Goal: Check status: Check status

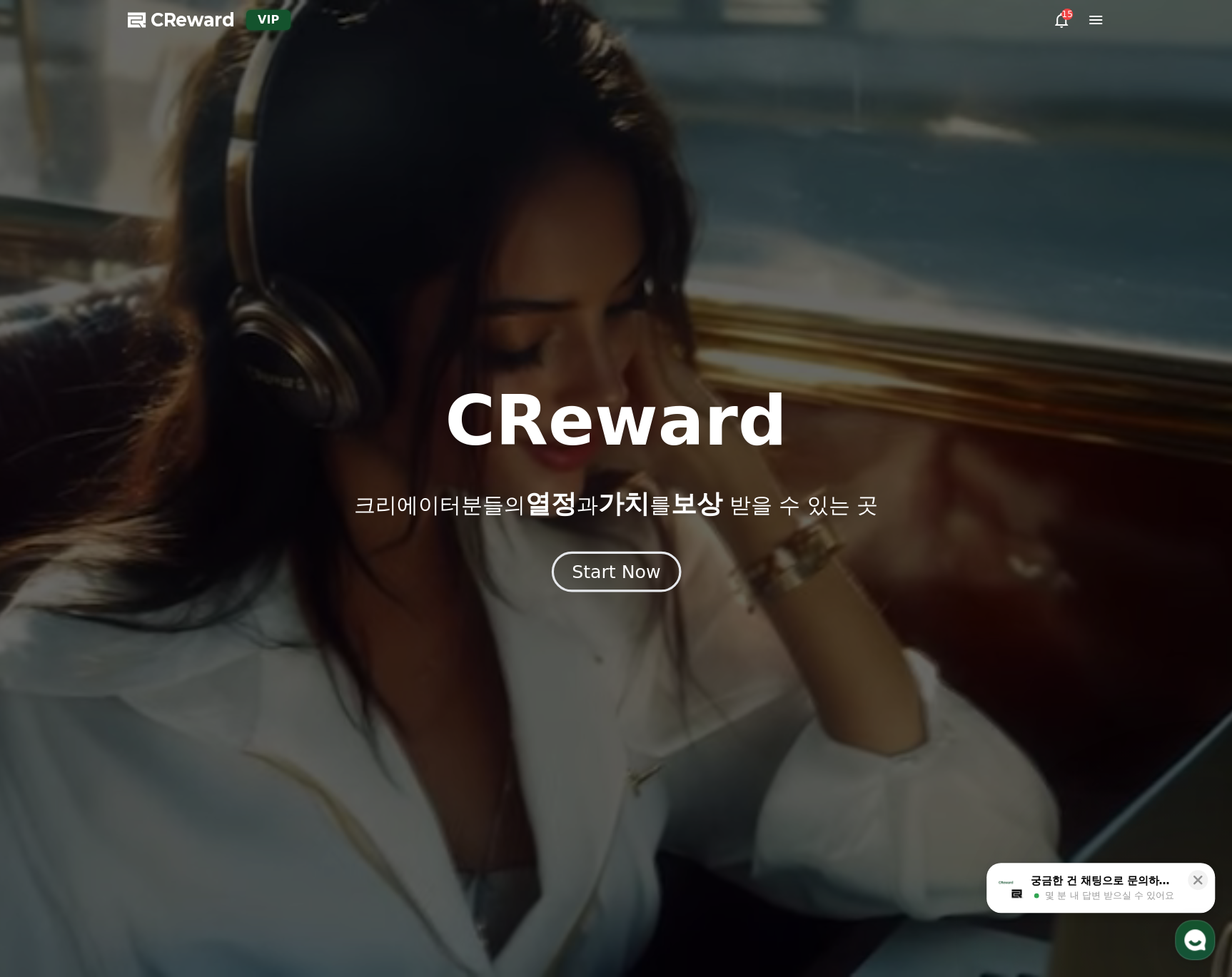
drag, startPoint x: 623, startPoint y: 552, endPoint x: 638, endPoint y: 567, distance: 21.2
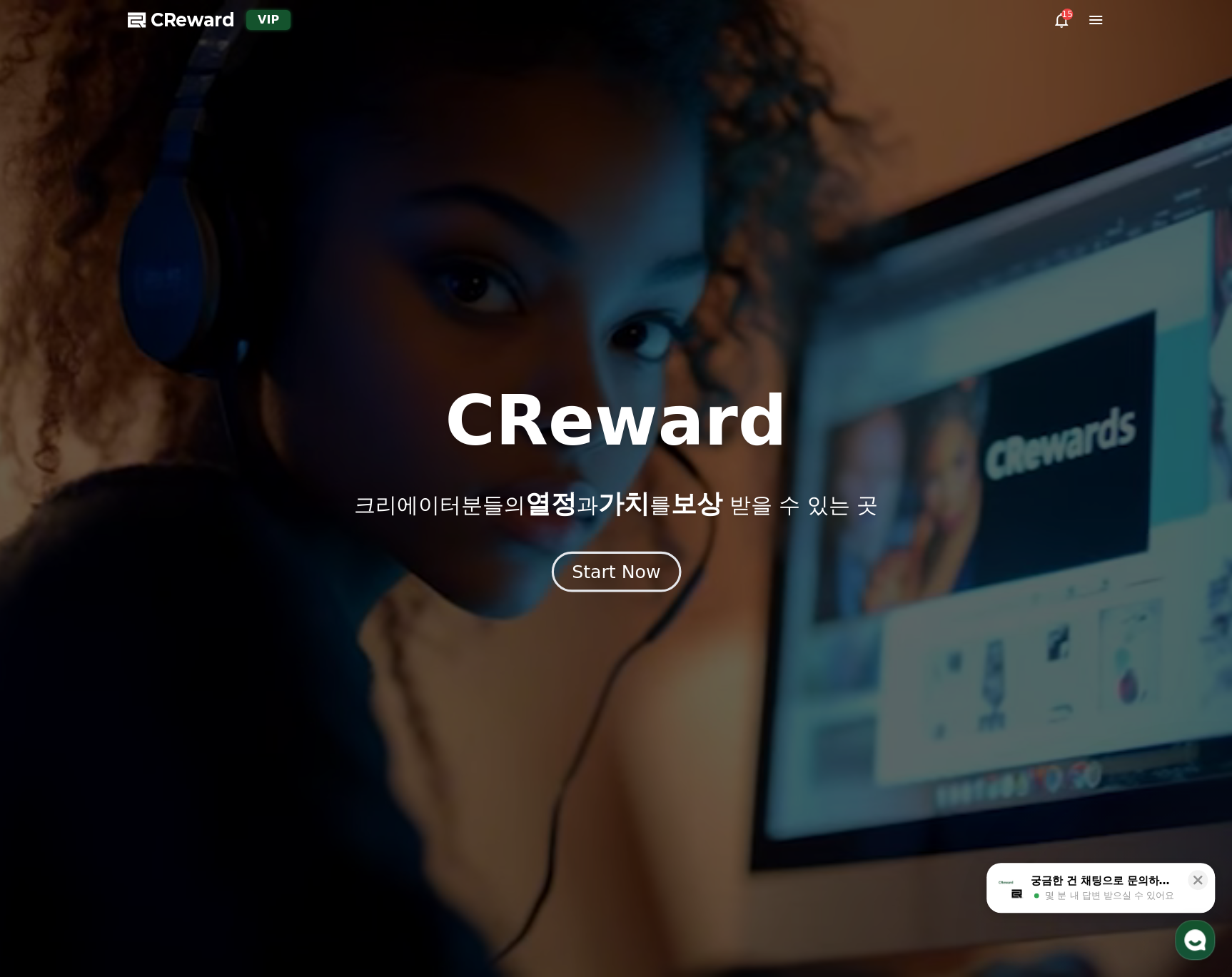
click at [623, 552] on div "CReward 크리에이터분들의 열정 과 가치 를 보상 받을 수 있는 곳 Start Now" at bounding box center [616, 488] width 1232 height 204
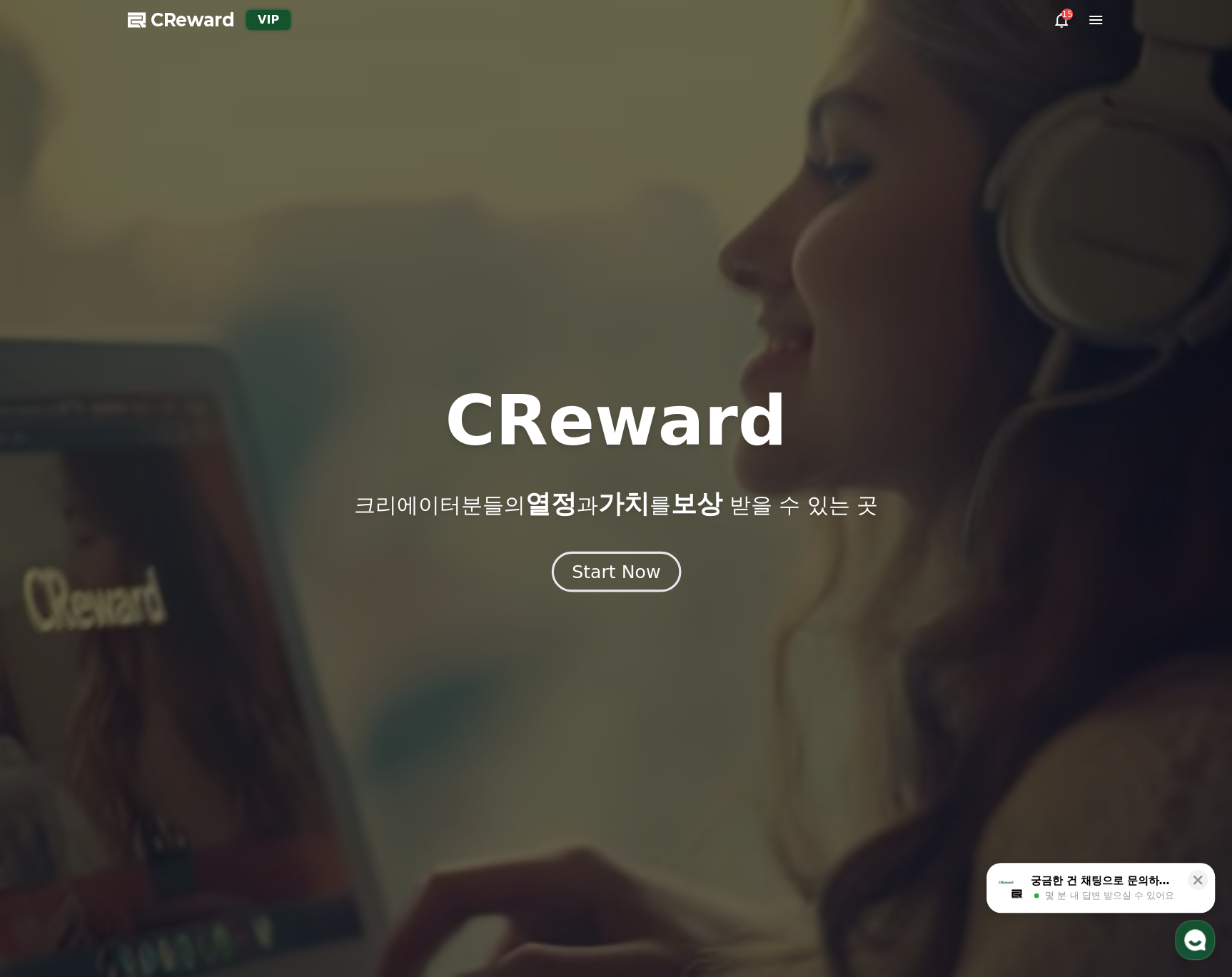
click at [640, 567] on div "Start Now" at bounding box center [616, 572] width 88 height 25
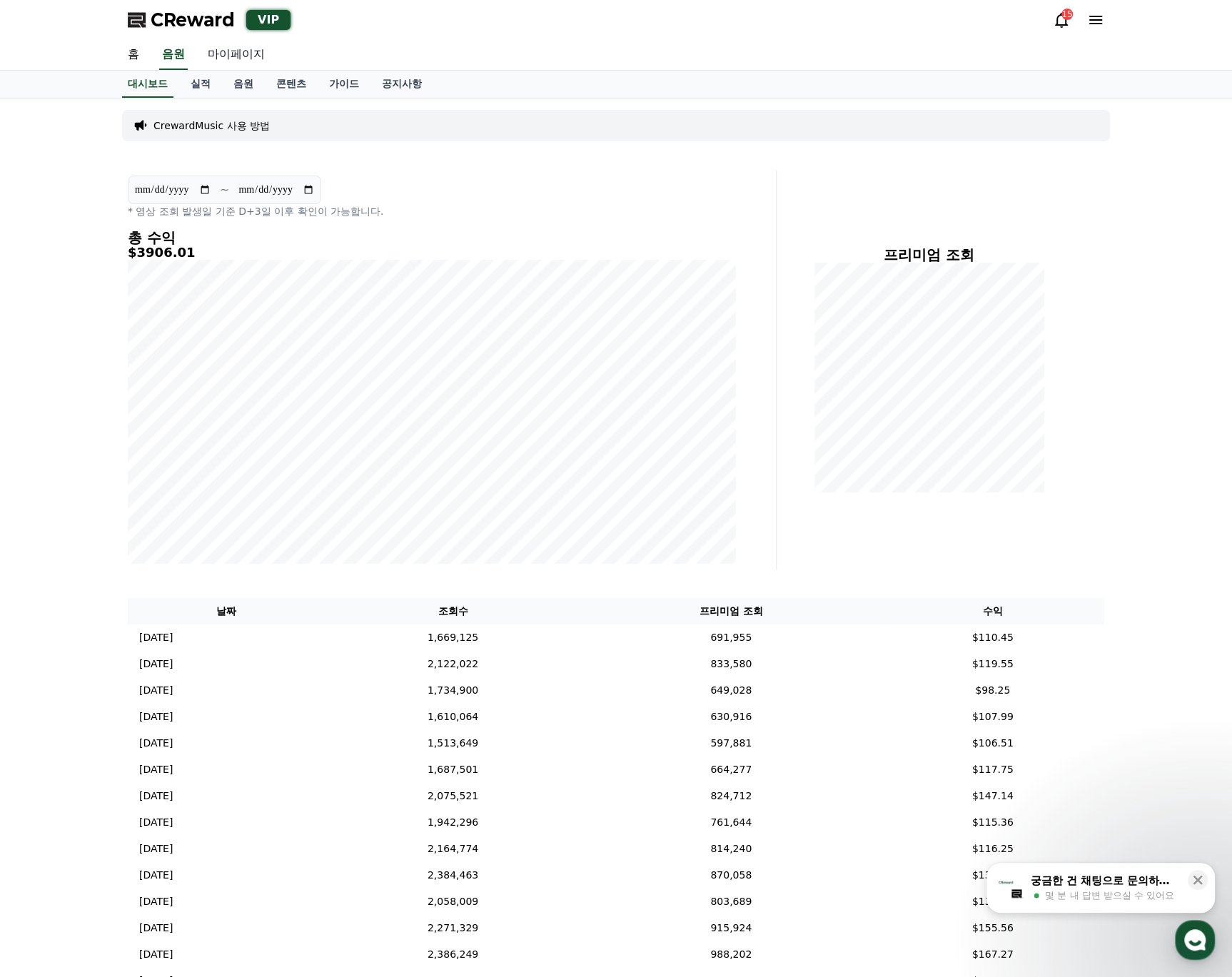
click at [245, 57] on link "마이페이지" at bounding box center [236, 55] width 80 height 30
select select "**********"
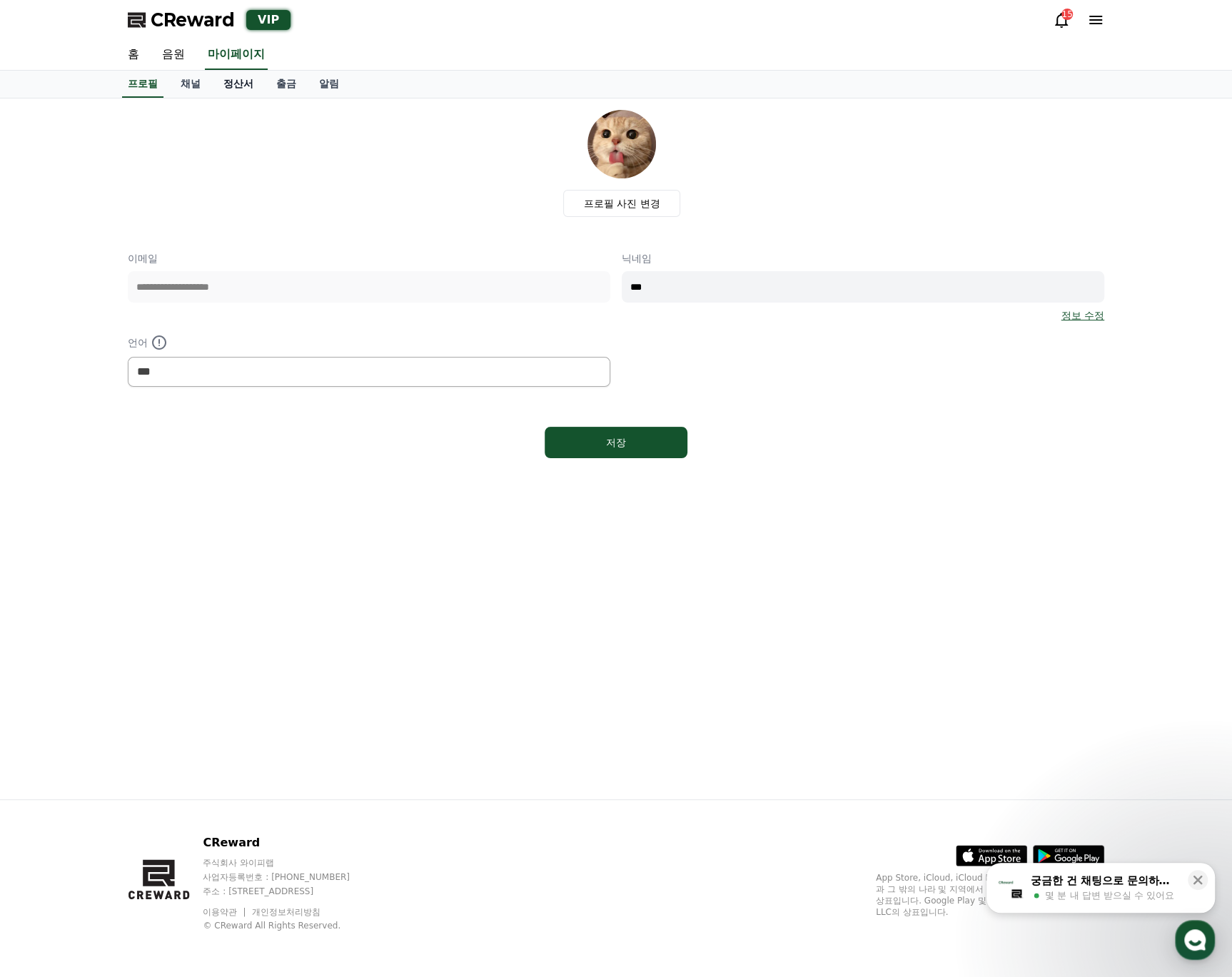
click at [232, 90] on link "정산서" at bounding box center [238, 83] width 53 height 27
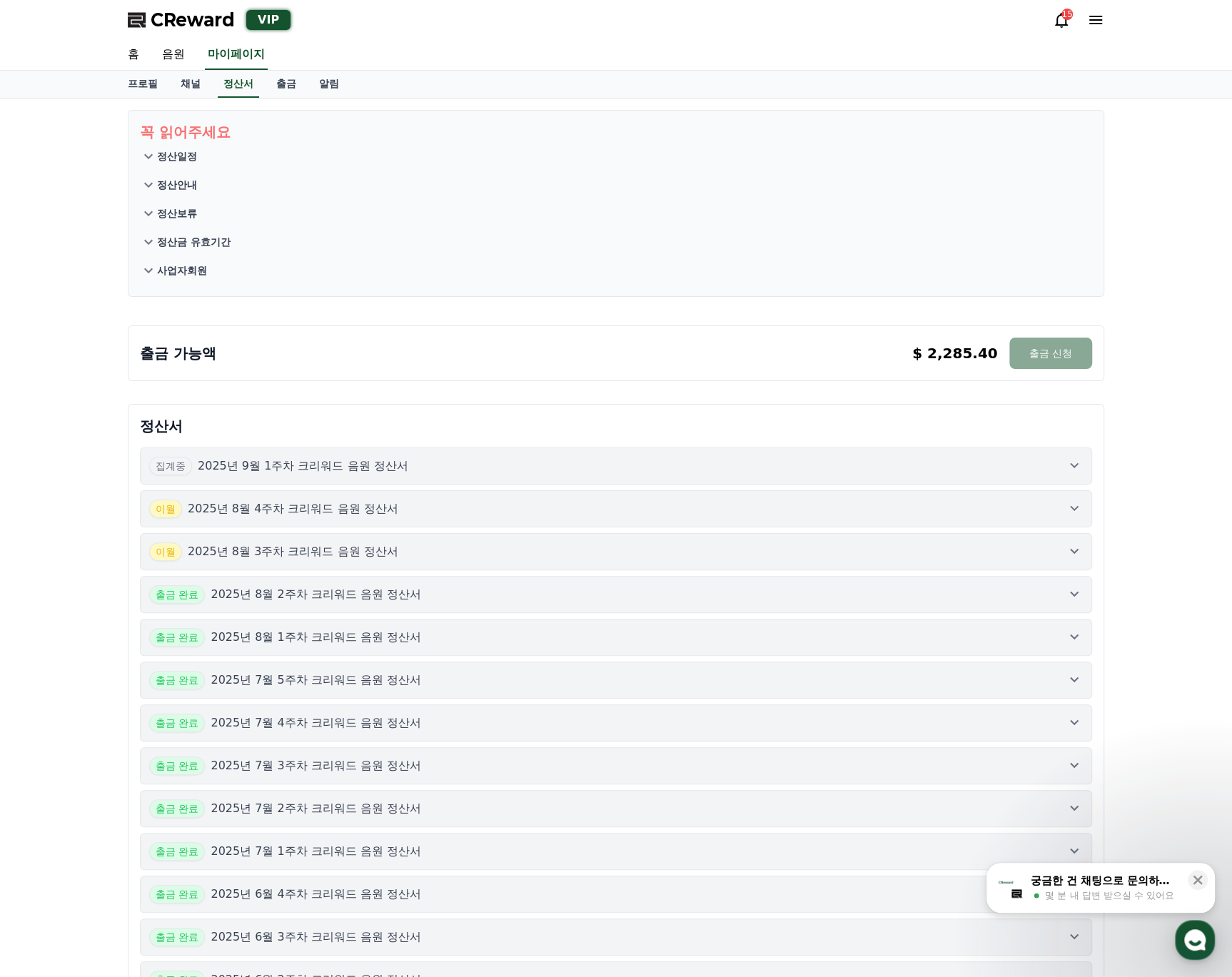
click at [409, 545] on div "[DATE]년 8월 3주차 크리워드 음원 정산서" at bounding box center [615, 552] width 933 height 19
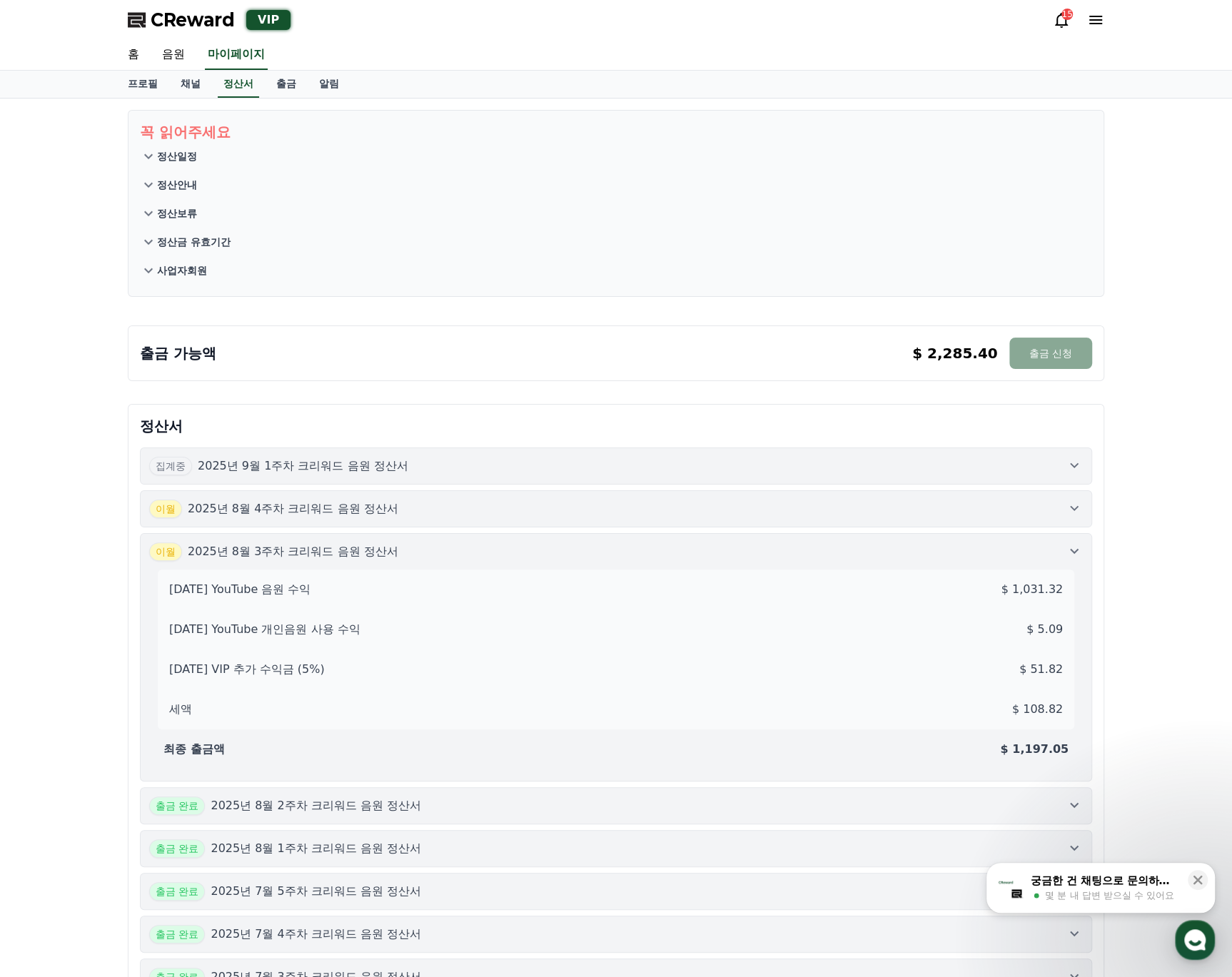
click at [496, 517] on button "[DATE]년 8월 4주차 크리워드 음원 정산서" at bounding box center [616, 508] width 952 height 37
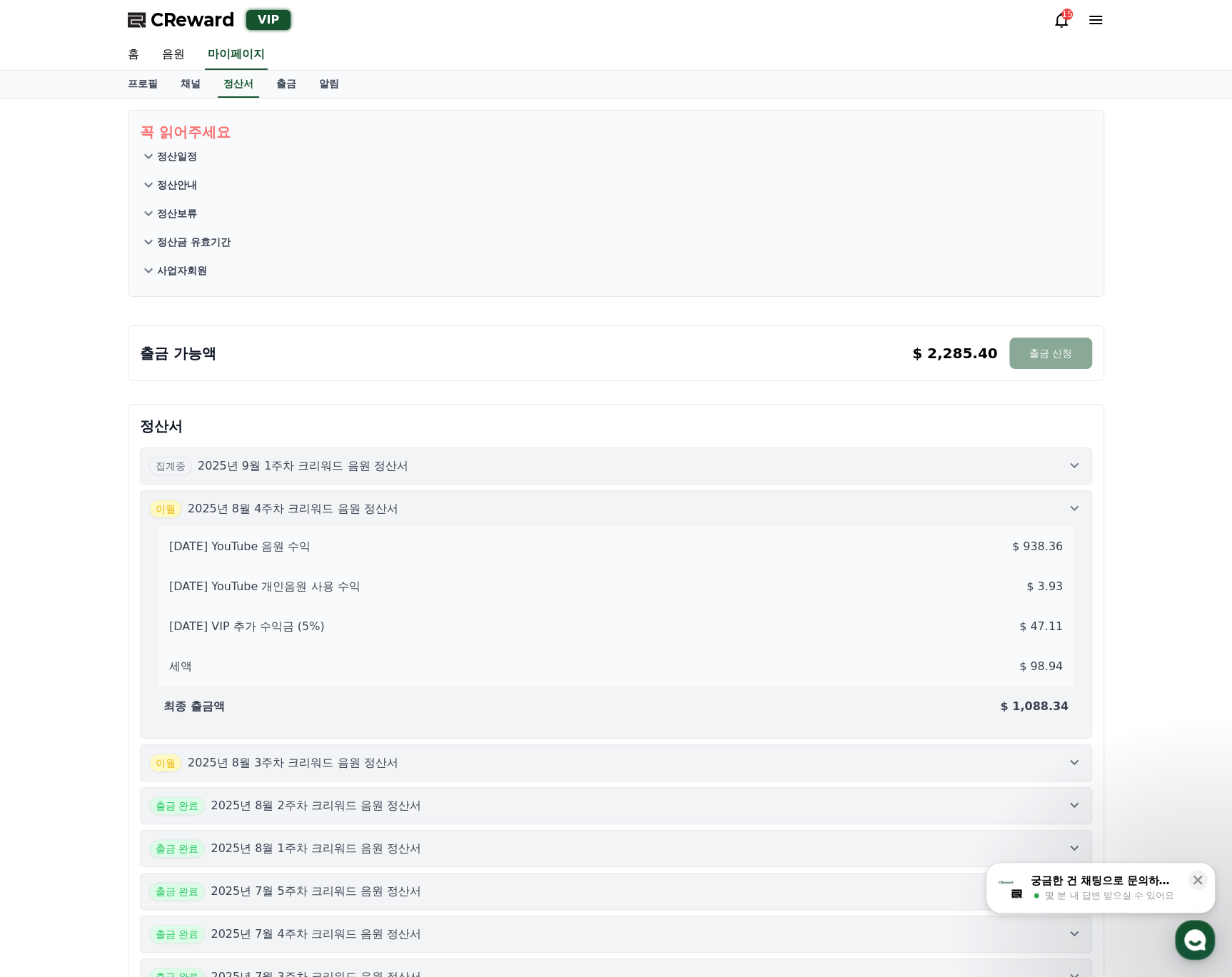
click at [554, 490] on button "[DATE]년 8월 4주차 크리워드 음원 정산서 [DATE] YouTube 음원 수익 $ 938.36 [DATE] YouTube 개인음원 사용…" at bounding box center [616, 615] width 952 height 249
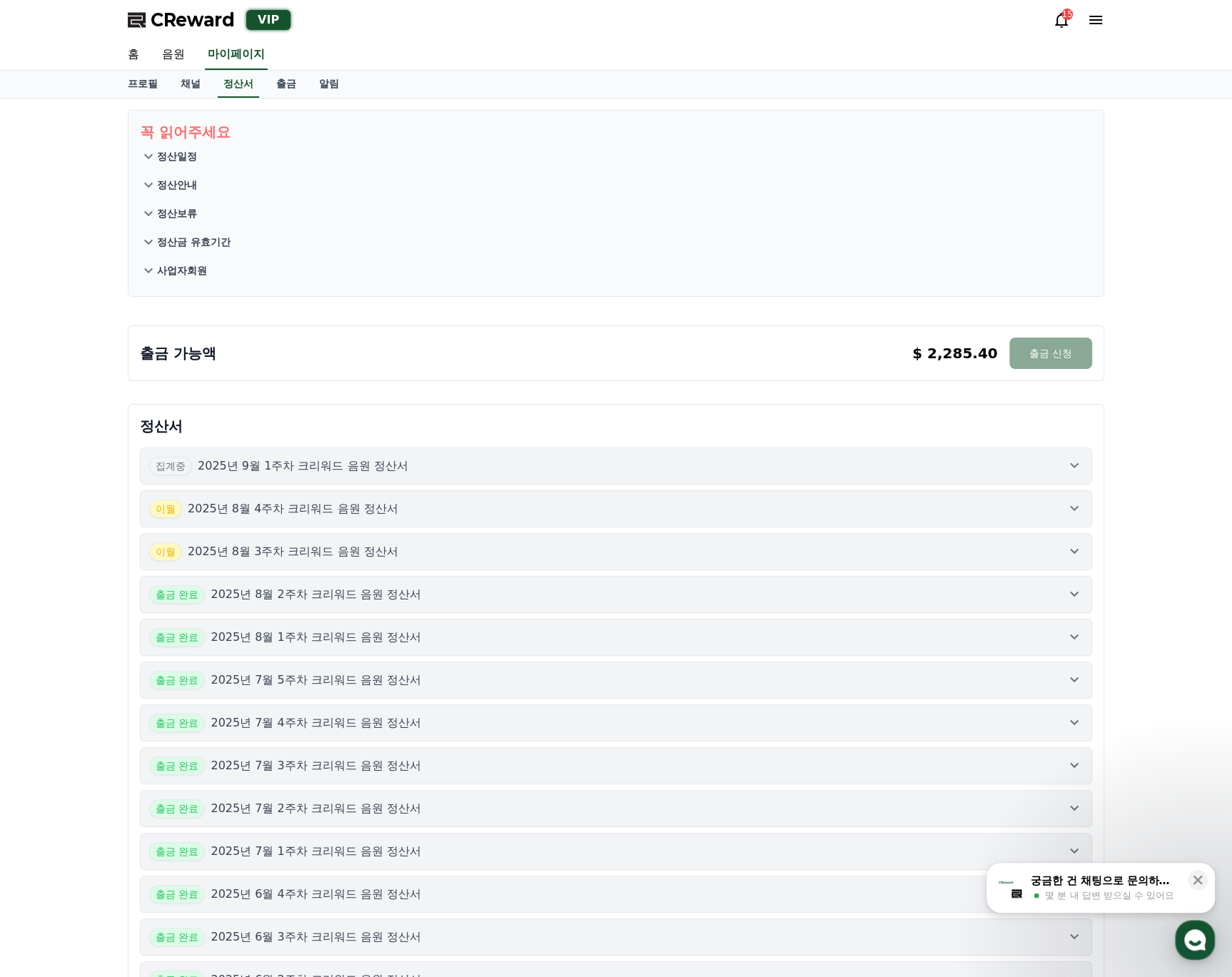
click at [583, 477] on button "집계중 2025년 9월 1주차 크리워드 음원 정산서" at bounding box center [616, 466] width 952 height 37
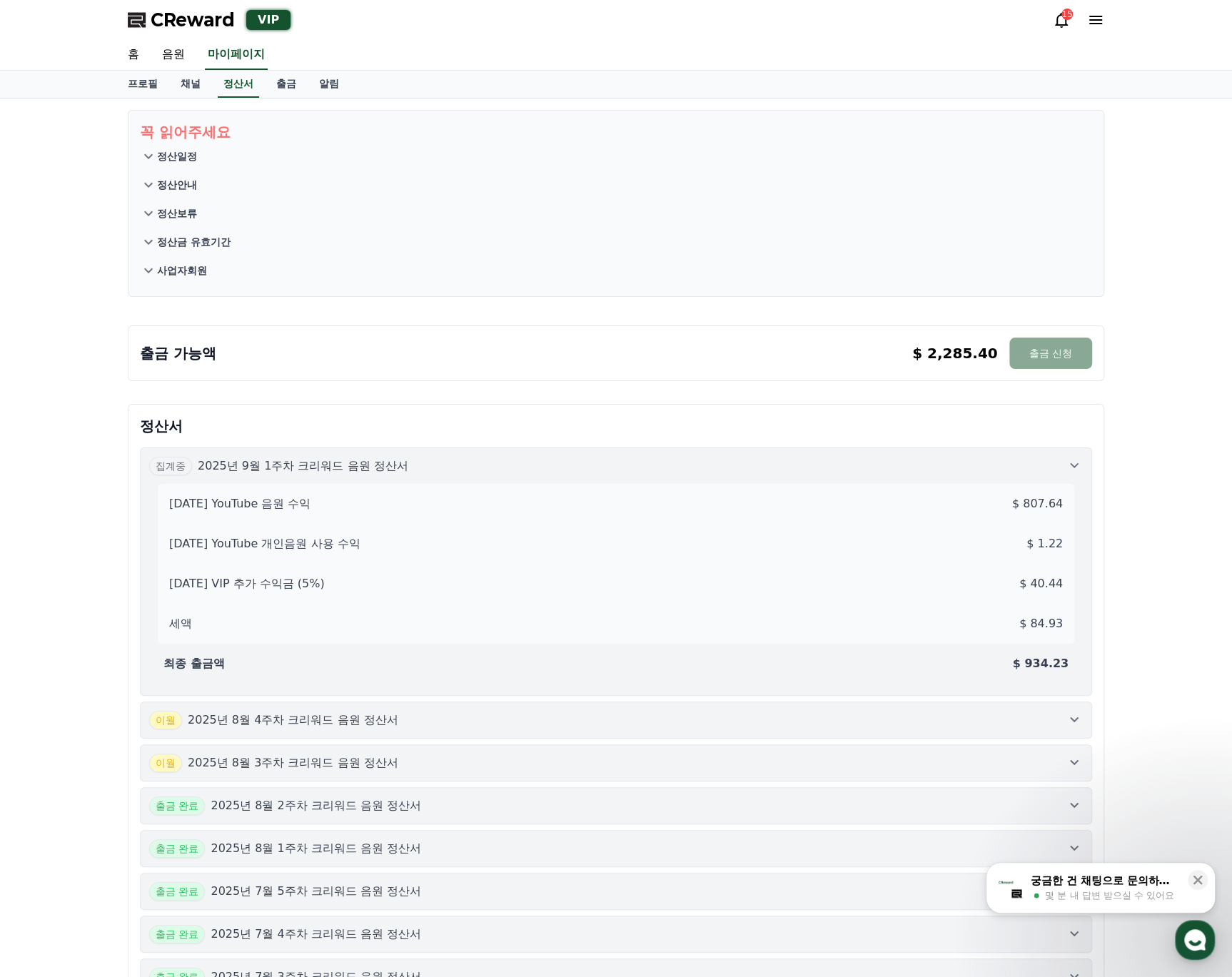
click at [597, 471] on div "집계중 2025년 9월 1주차 크리워드 음원 정산서" at bounding box center [615, 466] width 933 height 19
